Goal: Find specific page/section: Find specific page/section

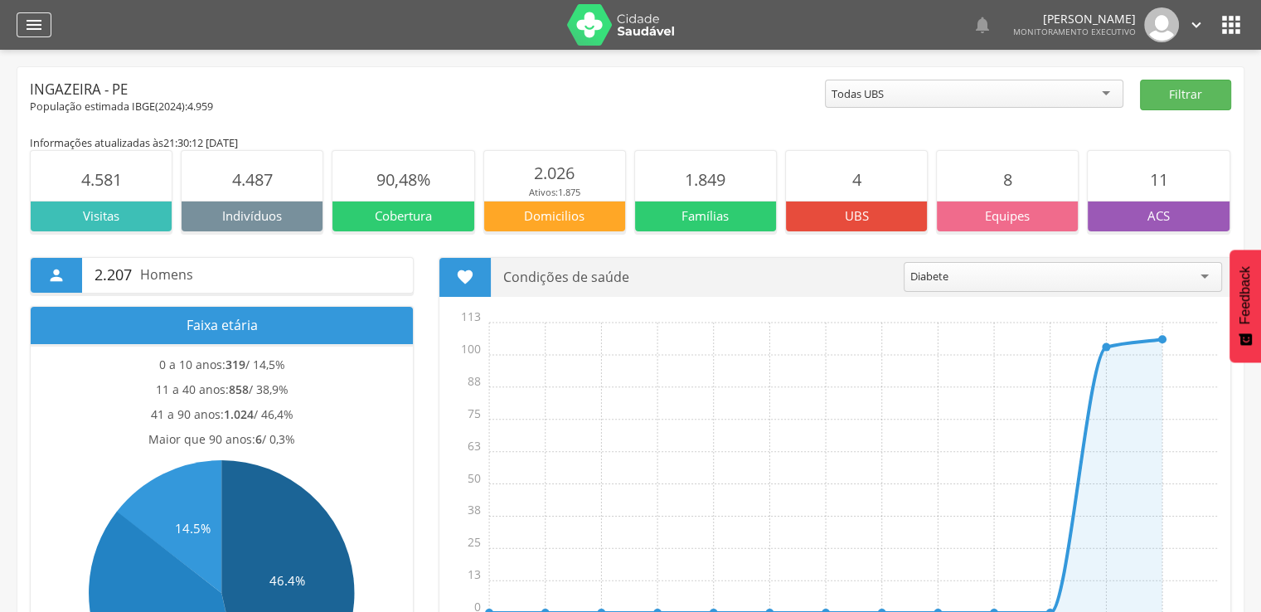
click at [33, 27] on icon "" at bounding box center [34, 25] width 20 height 20
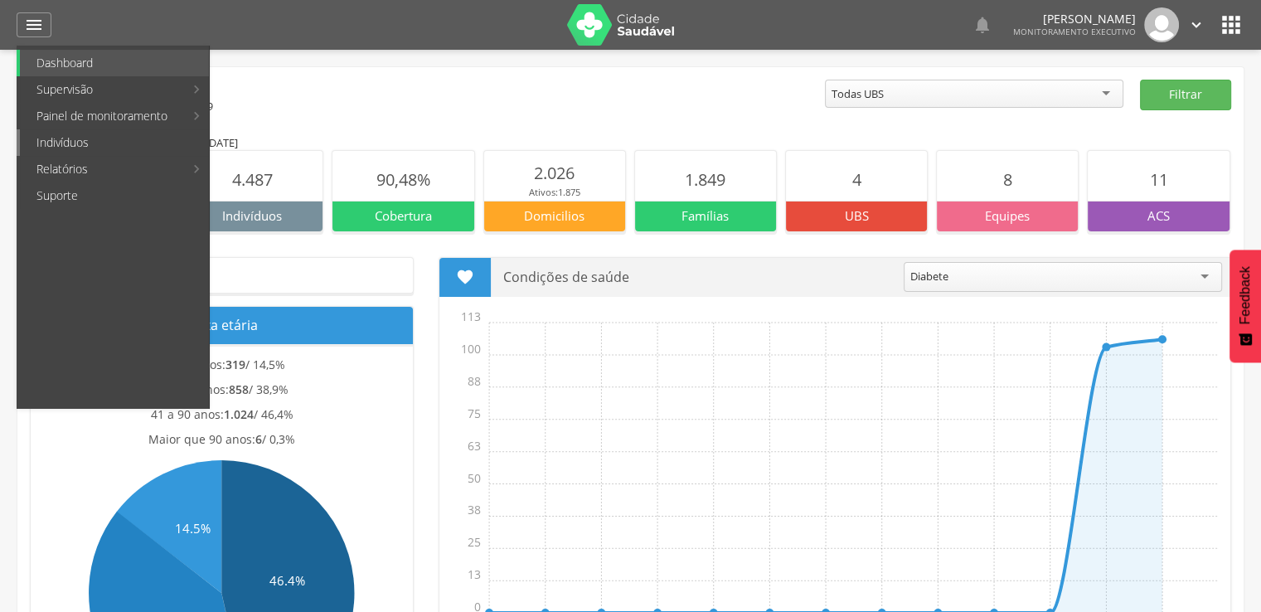
click at [143, 143] on link "Indivíduos" at bounding box center [114, 142] width 189 height 27
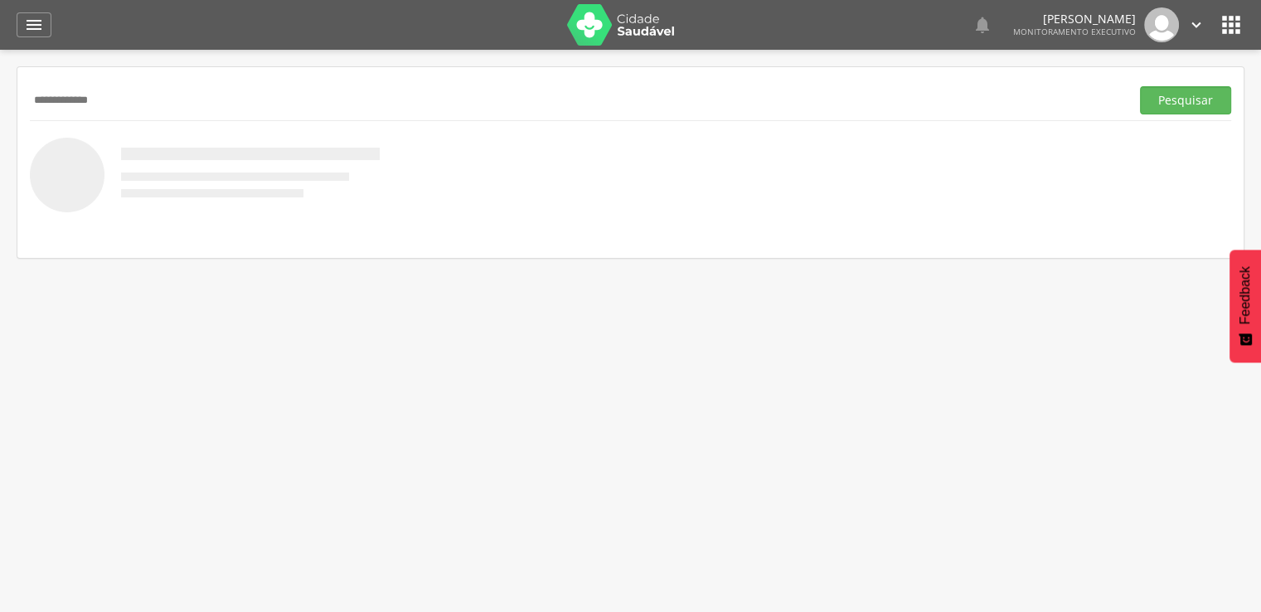
type input "**********"
click at [1140, 86] on button "Pesquisar" at bounding box center [1185, 100] width 91 height 28
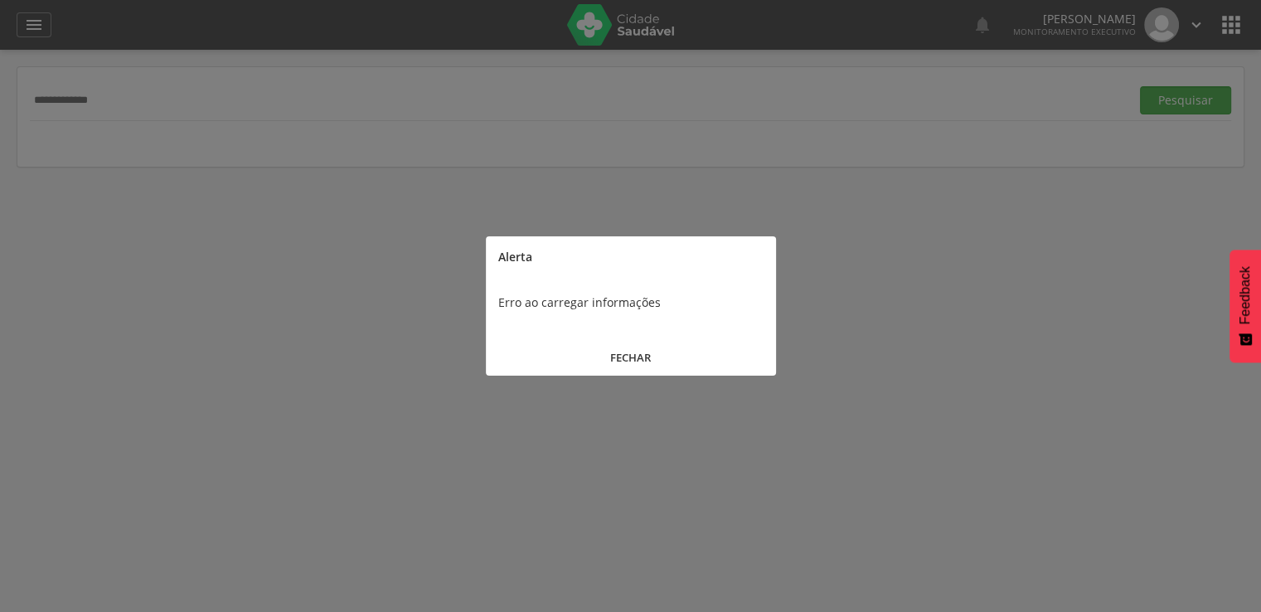
click at [643, 364] on button "FECHAR" at bounding box center [631, 358] width 290 height 36
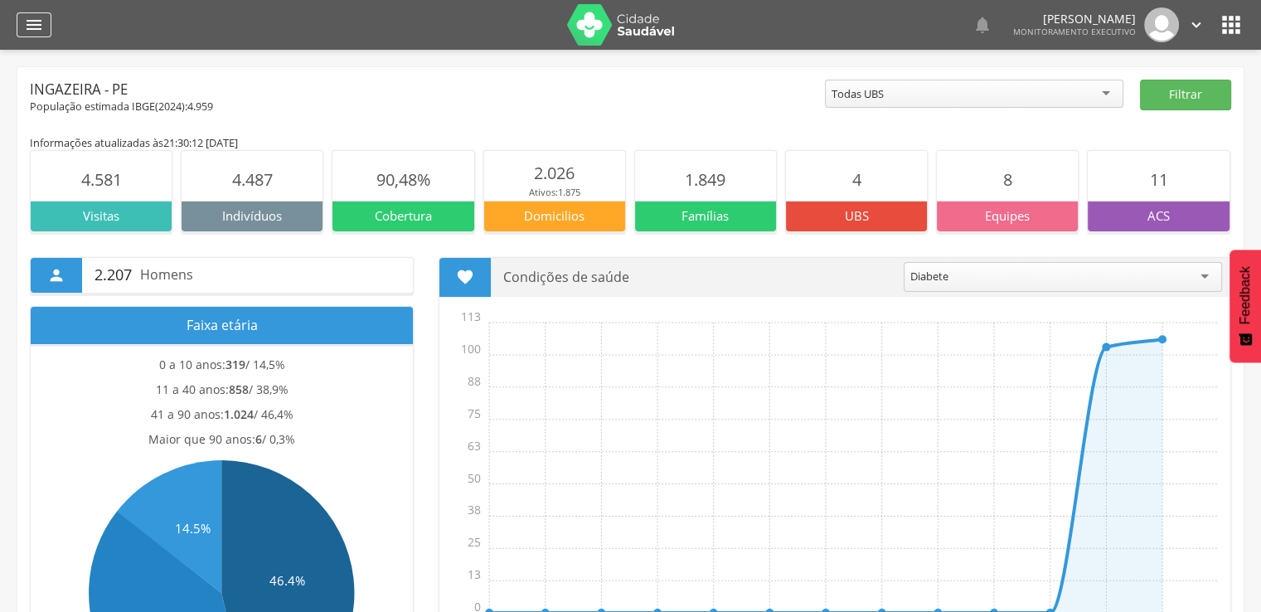
click at [35, 25] on icon "" at bounding box center [34, 25] width 20 height 20
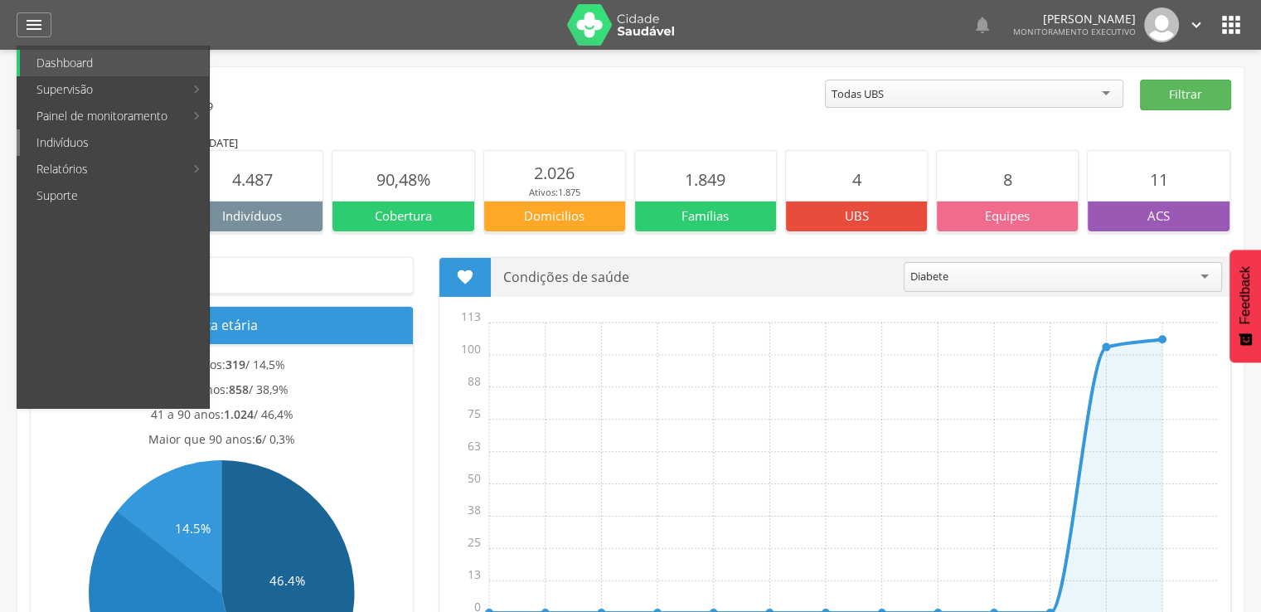
click at [86, 140] on link "Indivíduos" at bounding box center [114, 142] width 189 height 27
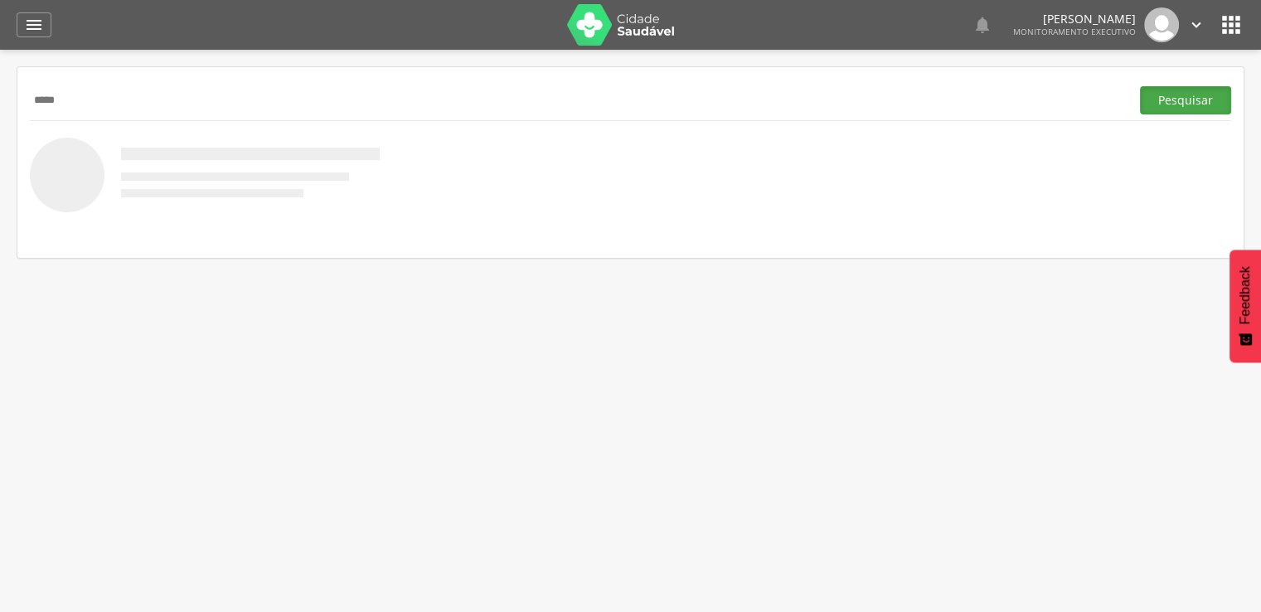
click at [1163, 101] on button "Pesquisar" at bounding box center [1185, 100] width 91 height 28
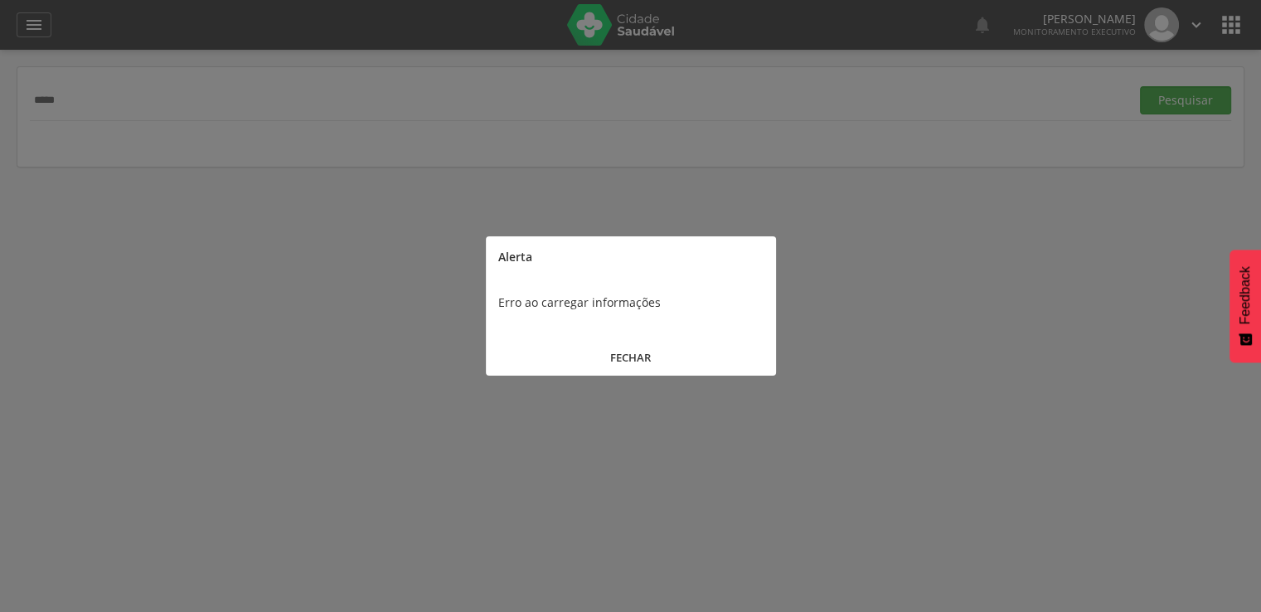
click at [620, 356] on button "FECHAR" at bounding box center [631, 358] width 290 height 36
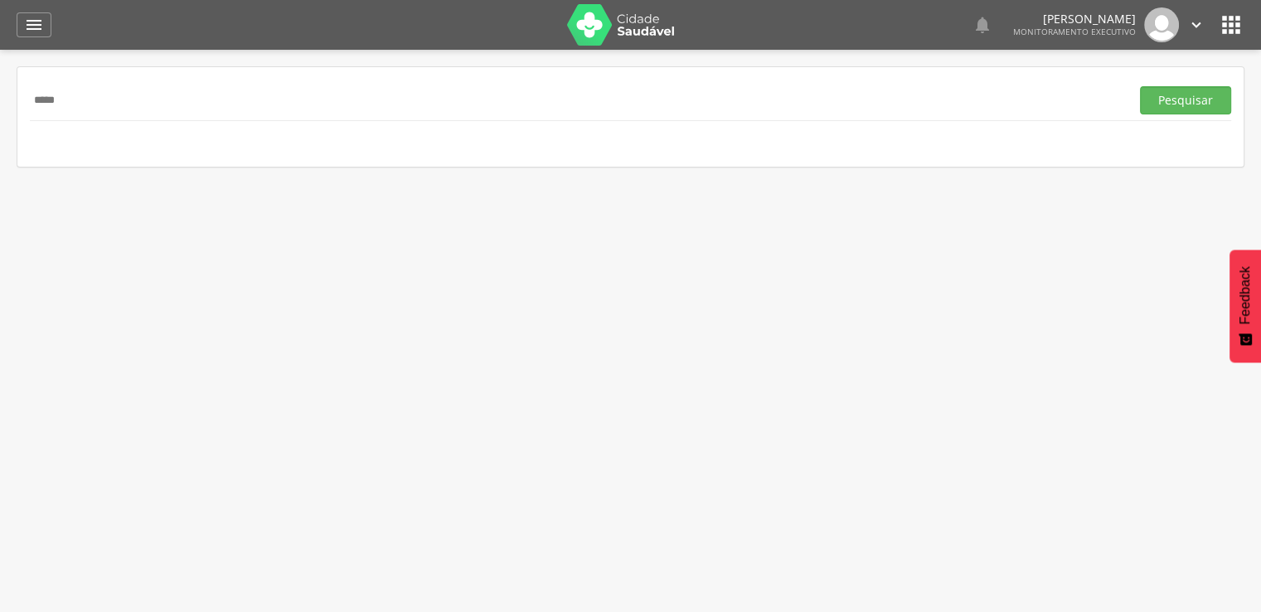
drag, startPoint x: 71, startPoint y: 100, endPoint x: 0, endPoint y: 96, distance: 71.4
click at [0, 96] on div " Supervisão  Distritos  Ubs Coordenador: - Ingazeira / PE Intervalo de Tempo…" at bounding box center [630, 356] width 1261 height 612
drag, startPoint x: 0, startPoint y: 92, endPoint x: 39, endPoint y: 73, distance: 43.4
click at [0, 90] on div " Supervisão  Distritos  Ubs Coordenador: - Ingazeira / PE Intervalo de Tempo…" at bounding box center [630, 356] width 1261 height 612
drag, startPoint x: 73, startPoint y: 100, endPoint x: 12, endPoint y: 102, distance: 61.4
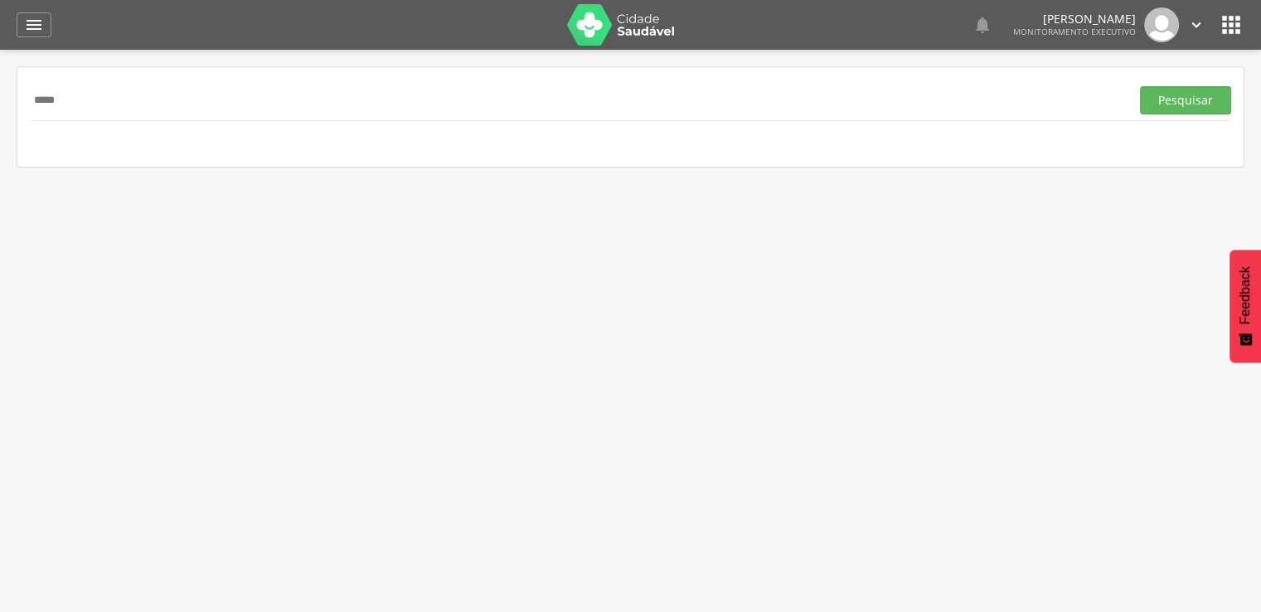
click at [12, 102] on div " Supervisão  Distritos  Ubs Coordenador: - Ingazeira / PE Intervalo de Tempo…" at bounding box center [630, 356] width 1261 height 612
type input "*****"
click at [1190, 99] on button "Pesquisar" at bounding box center [1185, 100] width 91 height 28
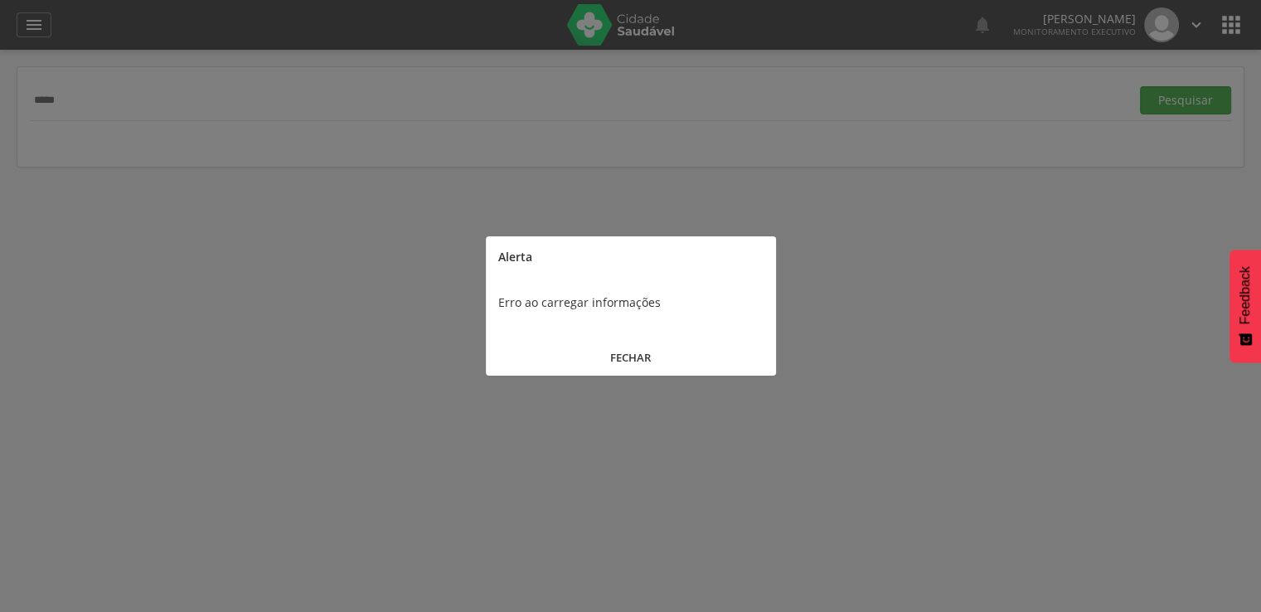
click at [635, 353] on button "FECHAR" at bounding box center [631, 358] width 290 height 36
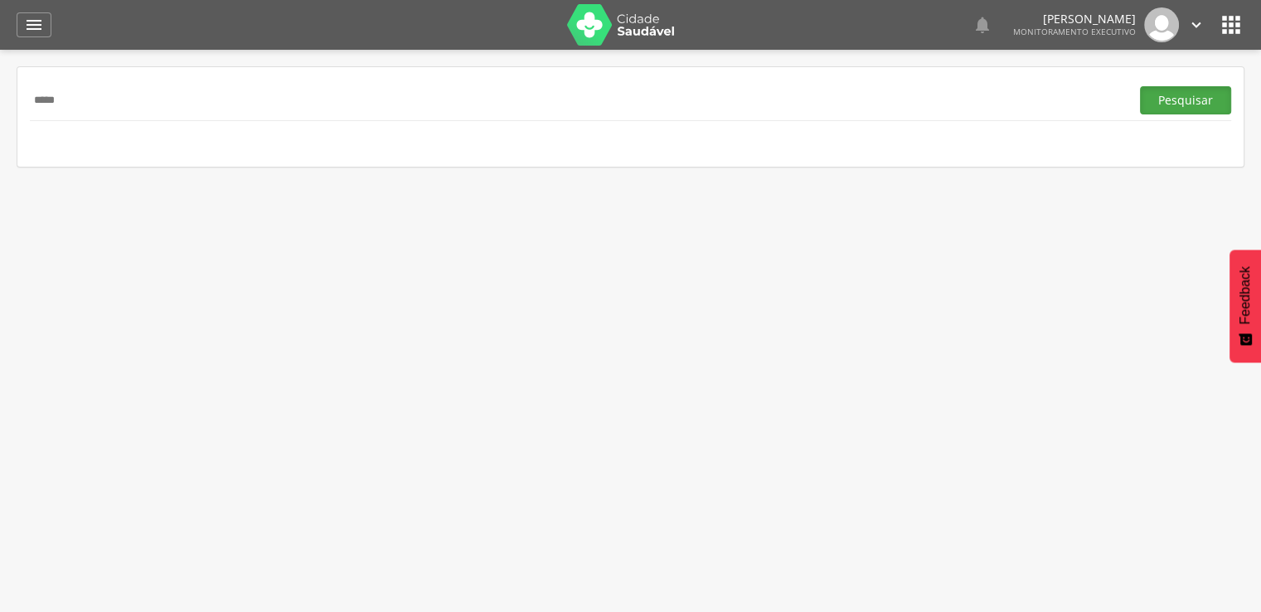
click at [1180, 99] on button "Pesquisar" at bounding box center [1185, 100] width 91 height 28
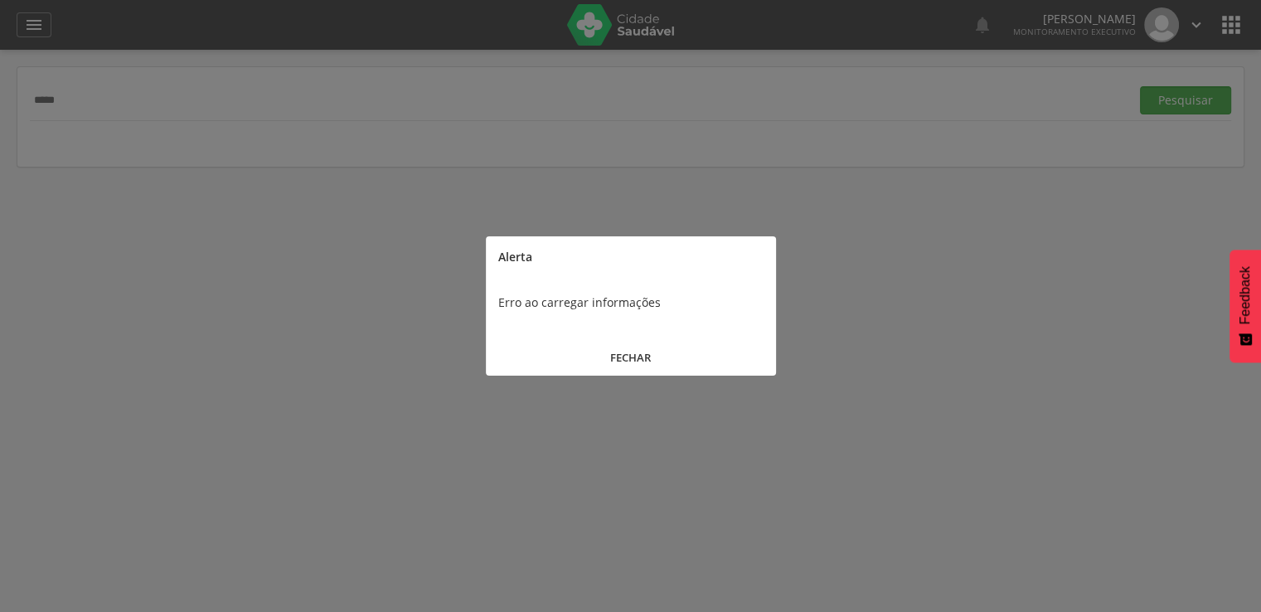
click at [628, 355] on button "FECHAR" at bounding box center [631, 358] width 290 height 36
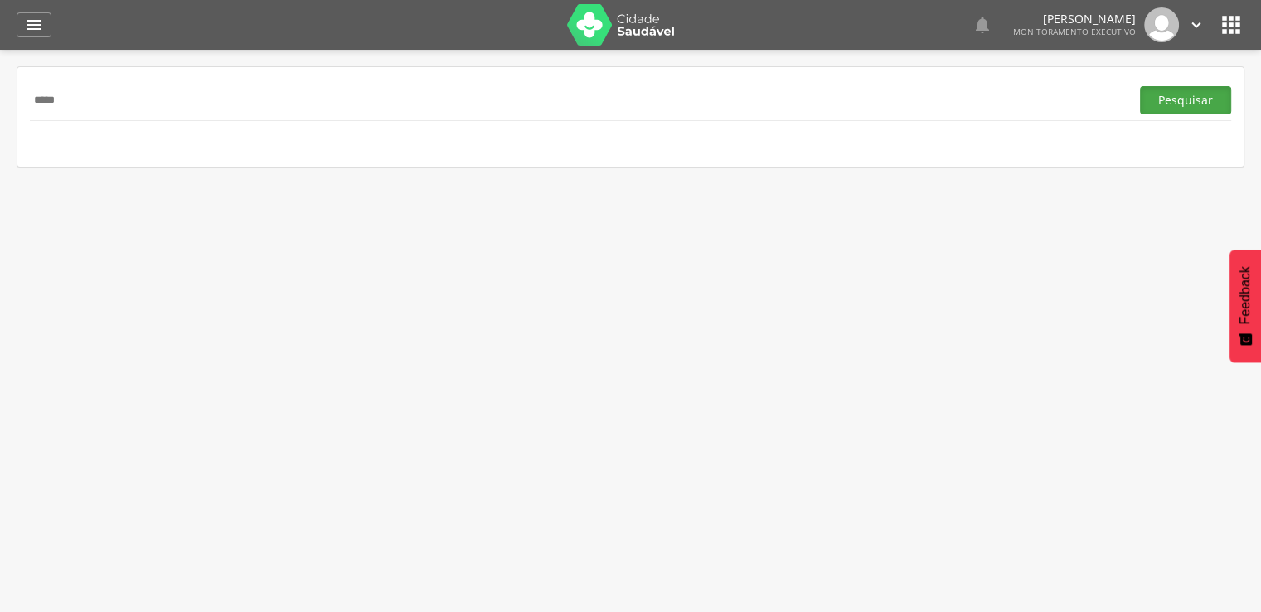
click at [1184, 107] on button "Pesquisar" at bounding box center [1185, 100] width 91 height 28
